Goal: Find specific page/section: Find specific page/section

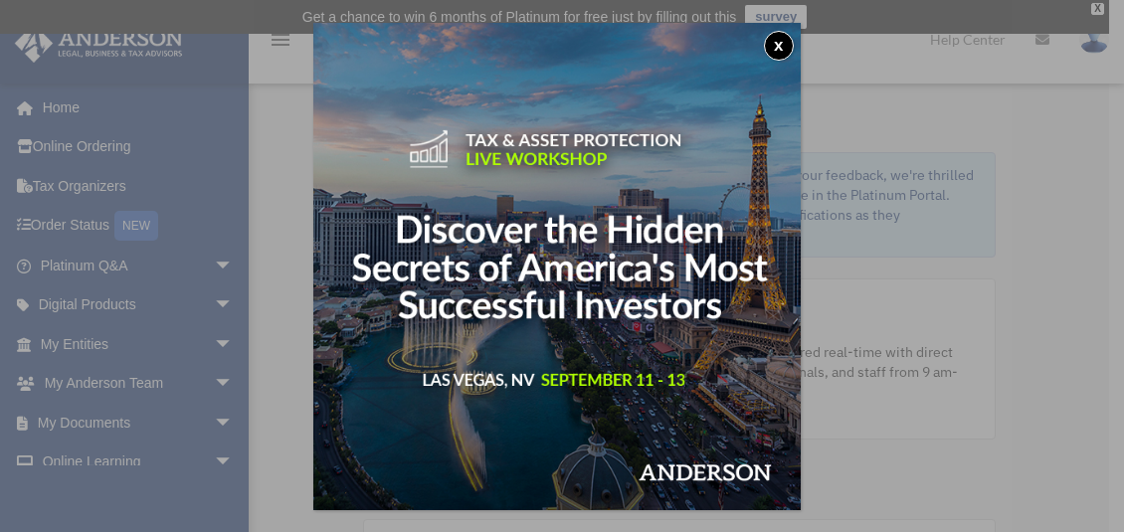
click at [782, 42] on button "x" at bounding box center [779, 46] width 30 height 30
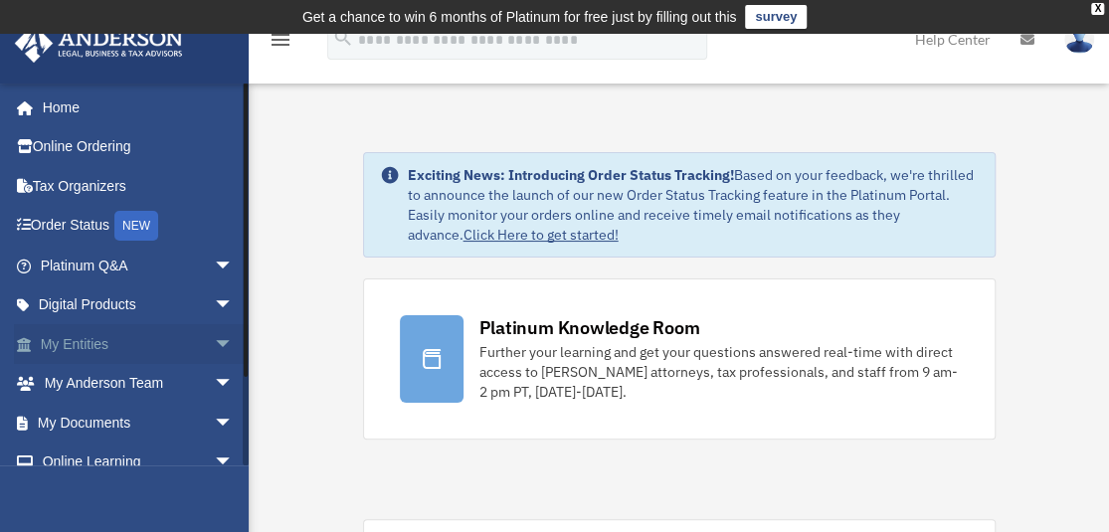
click at [97, 346] on link "My Entities arrow_drop_down" at bounding box center [139, 344] width 250 height 40
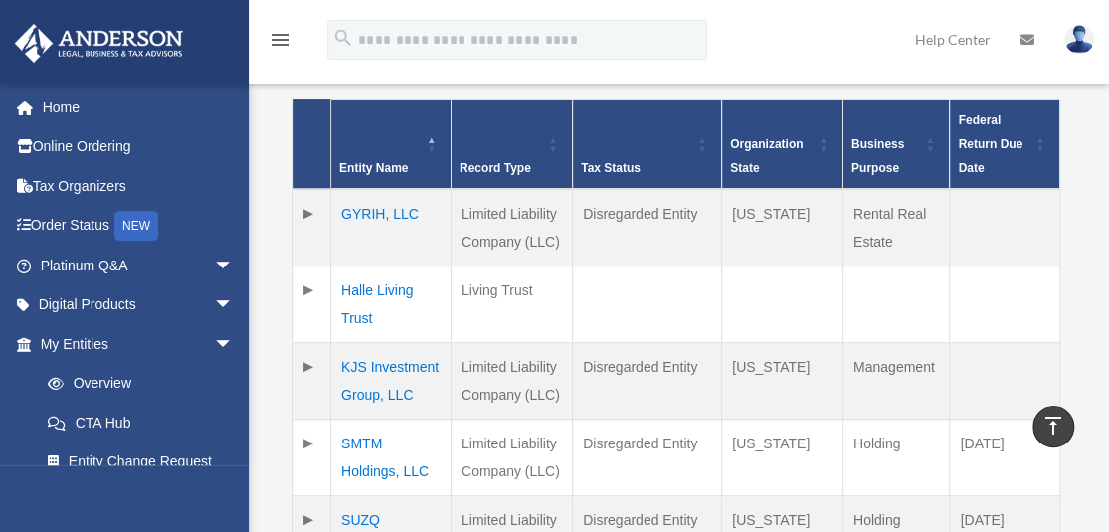
scroll to position [598, 0]
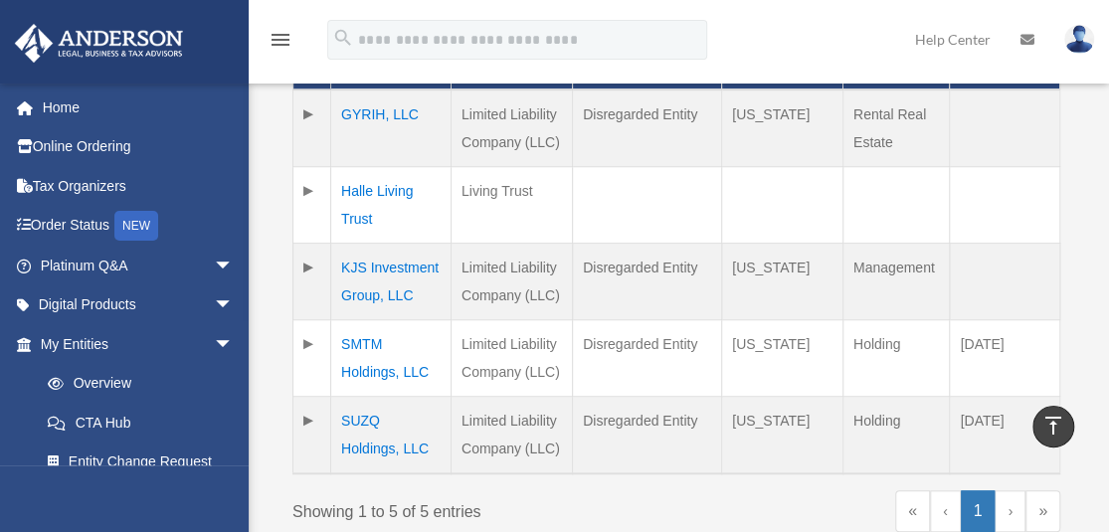
click at [372, 274] on td "KJS Investment Group, LLC" at bounding box center [391, 281] width 120 height 77
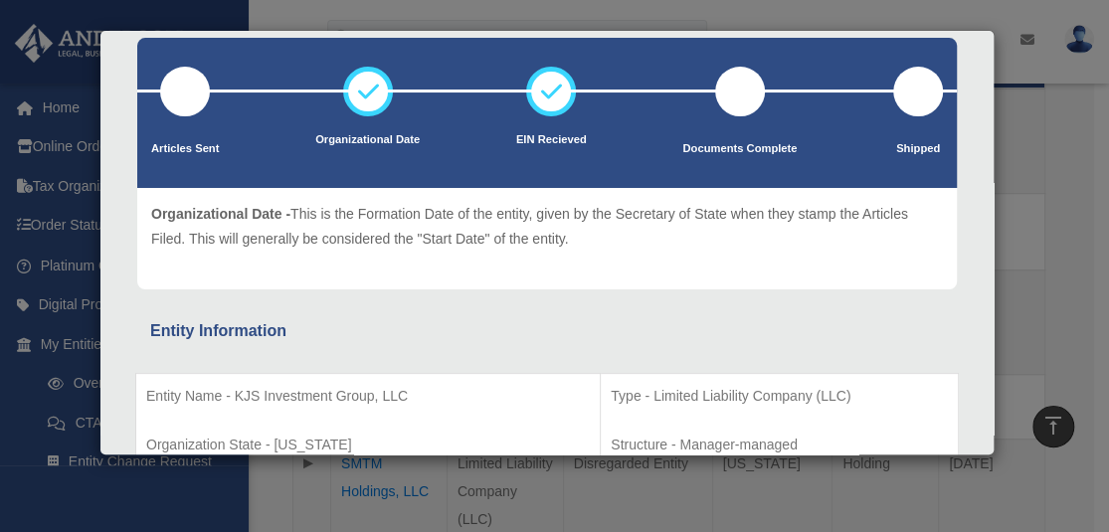
scroll to position [0, 0]
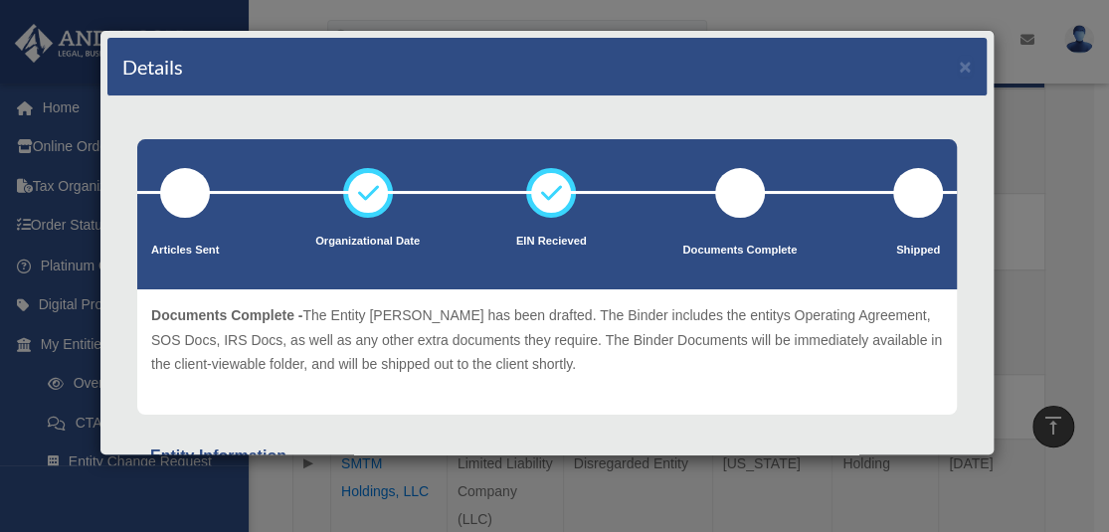
click at [1056, 185] on div "Details × Articles Sent Organizational Date" at bounding box center [554, 266] width 1109 height 532
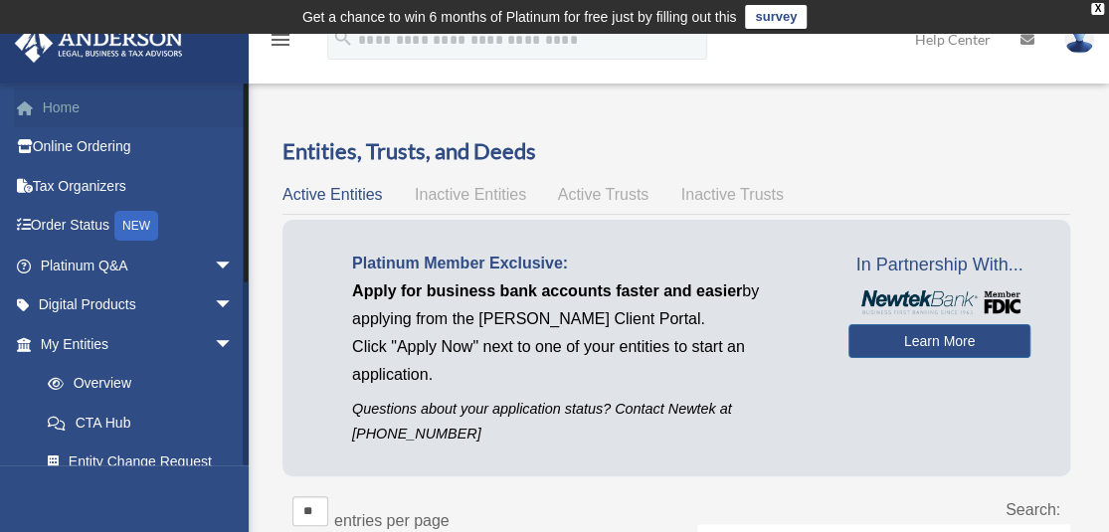
click at [53, 111] on link "Home" at bounding box center [139, 107] width 250 height 40
